Goal: Task Accomplishment & Management: Manage account settings

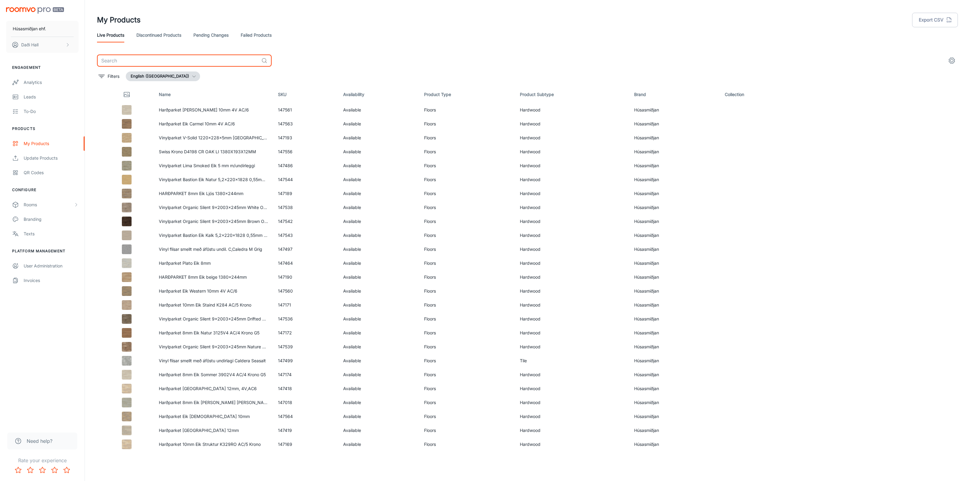
click at [158, 60] on input "text" at bounding box center [178, 61] width 162 height 12
paste input "147527"
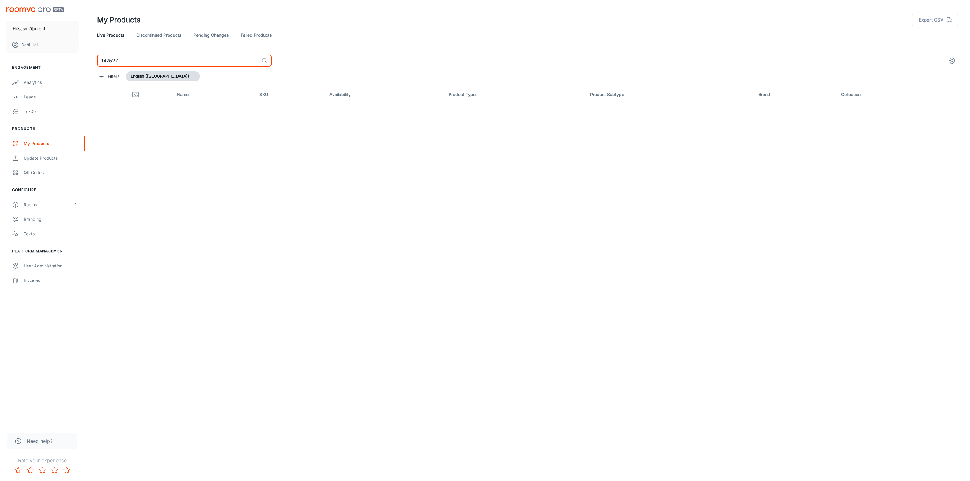
type input "147527"
click at [208, 32] on link "Pending Changes" at bounding box center [210, 35] width 35 height 15
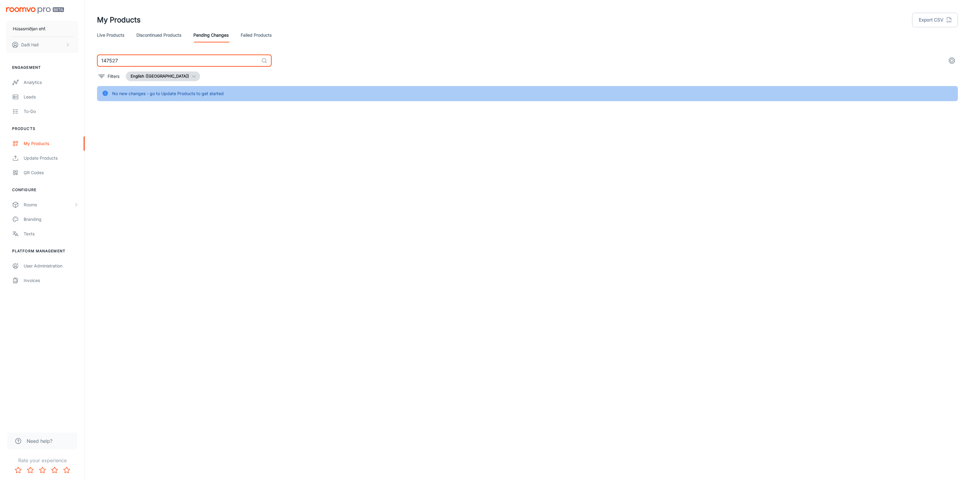
drag, startPoint x: 134, startPoint y: 61, endPoint x: 68, endPoint y: 59, distance: 65.5
click at [68, 59] on div "Húsasmiðjan ehf. Daði Hall Engagement Analytics Leads To-do Products My Product…" at bounding box center [485, 63] width 970 height 126
click at [150, 35] on link "Discontinued Products" at bounding box center [158, 35] width 45 height 15
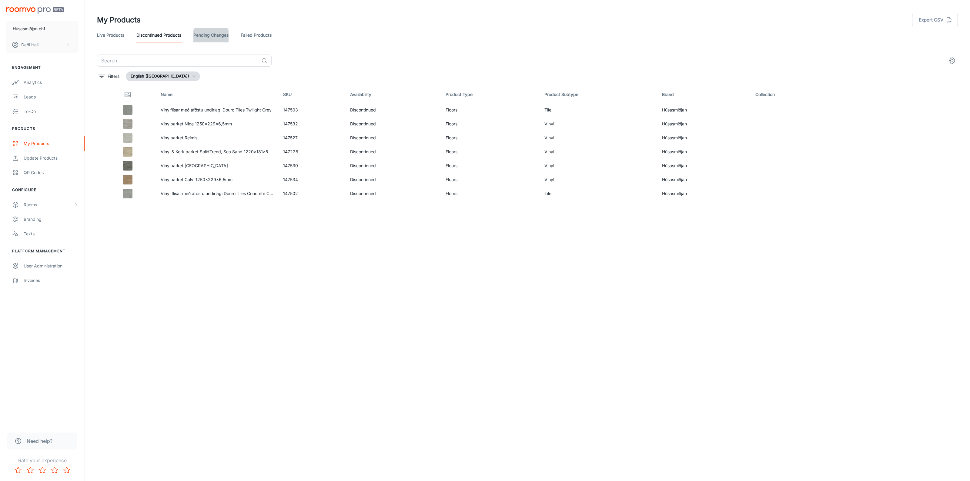
click at [203, 37] on link "Pending Changes" at bounding box center [210, 35] width 35 height 15
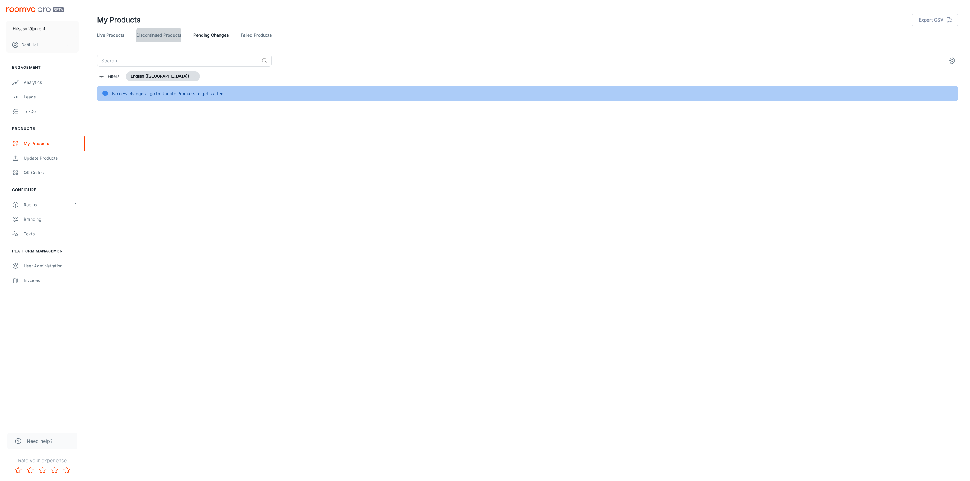
click at [173, 35] on link "Discontinued Products" at bounding box center [158, 35] width 45 height 15
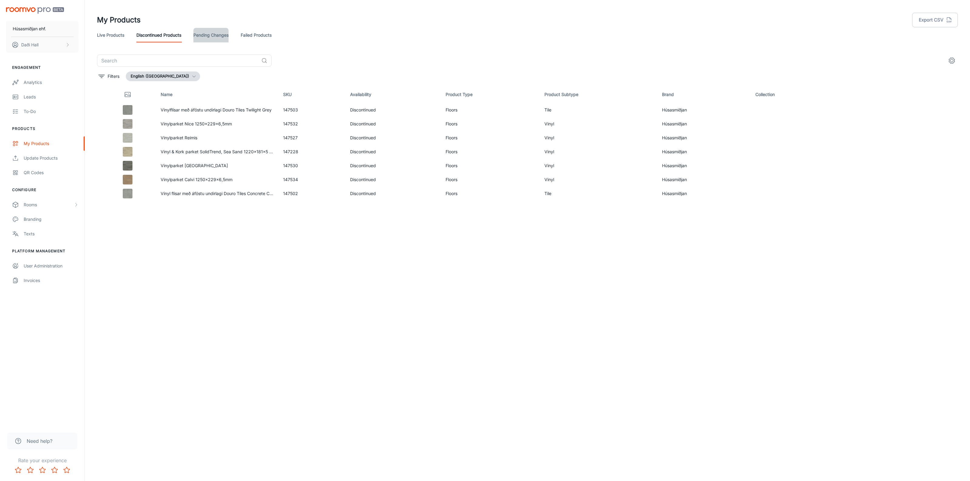
click at [211, 32] on link "Pending Changes" at bounding box center [210, 35] width 35 height 15
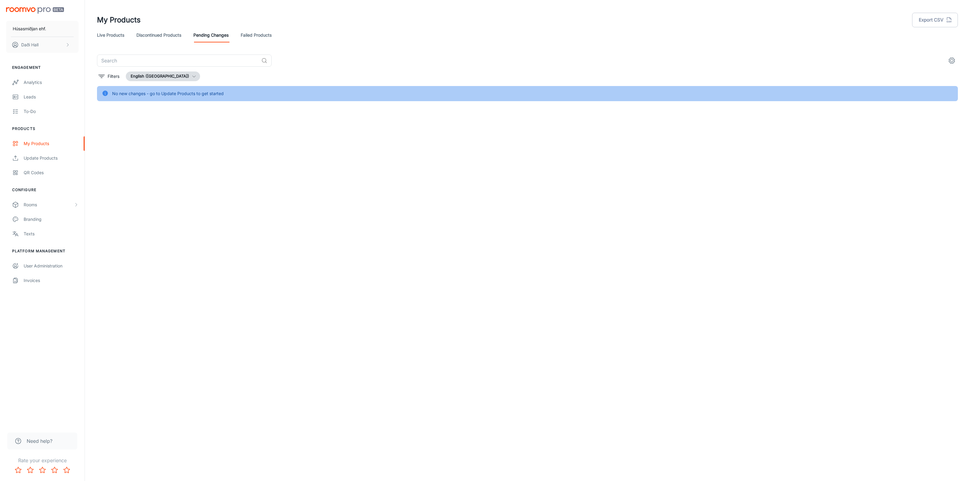
click at [260, 32] on link "Failed Products" at bounding box center [256, 35] width 31 height 15
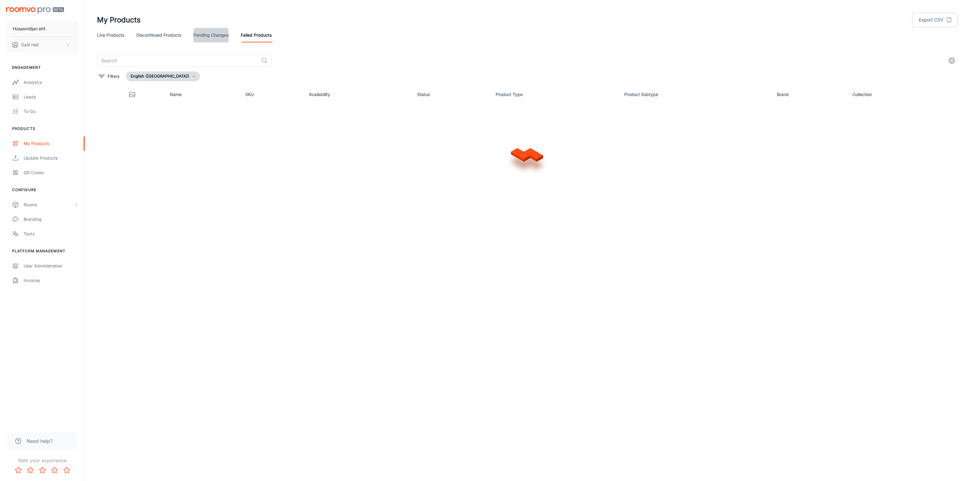
click at [217, 35] on link "Pending Changes" at bounding box center [210, 35] width 35 height 15
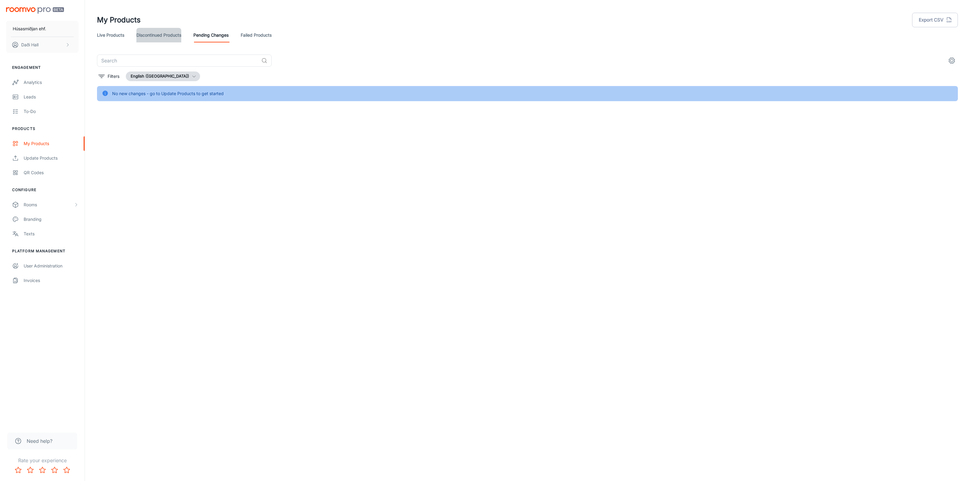
click at [175, 38] on link "Discontinued Products" at bounding box center [158, 35] width 45 height 15
